Goal: Task Accomplishment & Management: Use online tool/utility

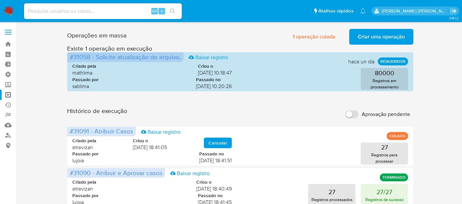
scroll to position [34, 0]
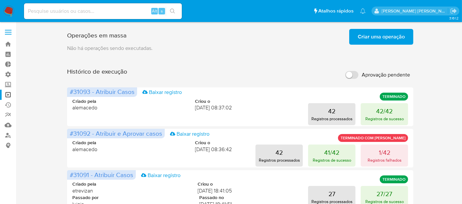
click at [394, 42] on span "Criar uma operação" at bounding box center [380, 37] width 47 height 14
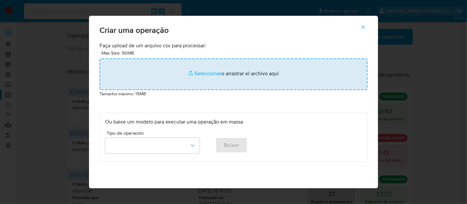
click at [211, 76] on input "file" at bounding box center [234, 74] width 268 height 32
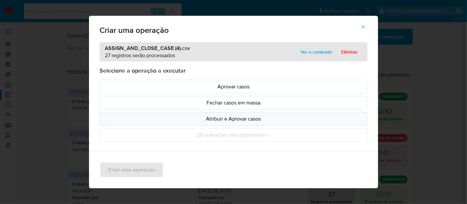
click at [196, 116] on p "Atribuir e Aprovar casos" at bounding box center [233, 119] width 257 height 8
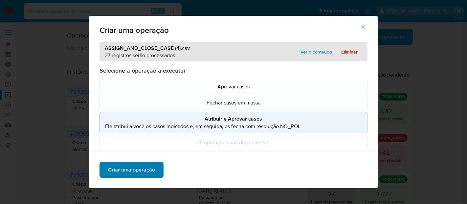
click at [147, 169] on span "Criar uma operação" at bounding box center [131, 170] width 47 height 14
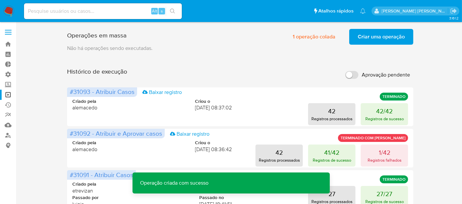
click at [373, 34] on span "Criar uma operação" at bounding box center [380, 37] width 47 height 14
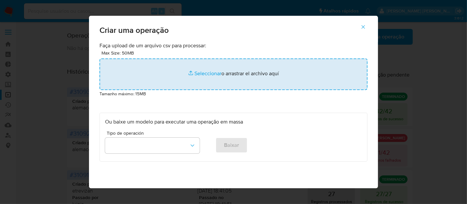
click at [210, 75] on input "file" at bounding box center [234, 74] width 268 height 32
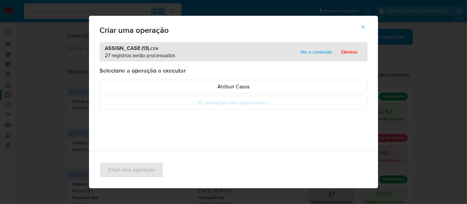
click at [161, 84] on p "Atribuir Casos" at bounding box center [233, 87] width 257 height 8
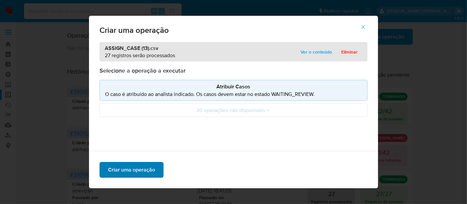
click at [138, 169] on span "Criar uma operação" at bounding box center [131, 170] width 47 height 14
